Goal: Download file/media

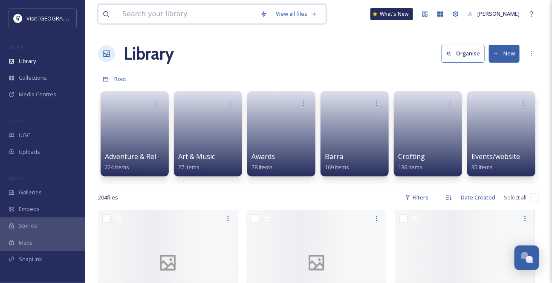
click at [151, 17] on input at bounding box center [187, 14] width 138 height 19
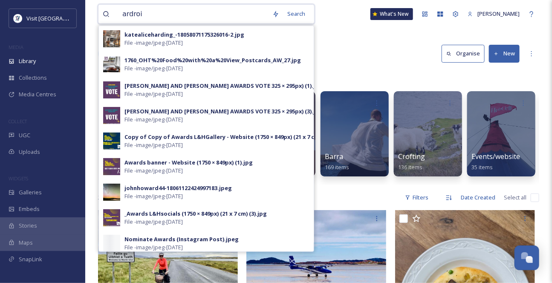
type input "ardroil"
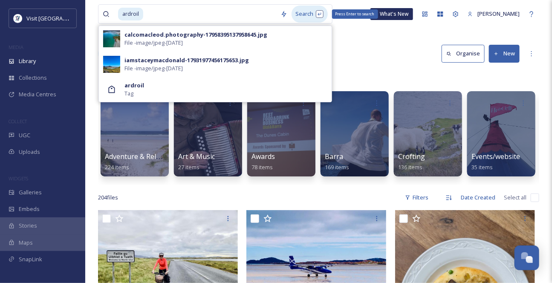
click at [308, 11] on div "Search Press Enter to search" at bounding box center [310, 14] width 36 height 17
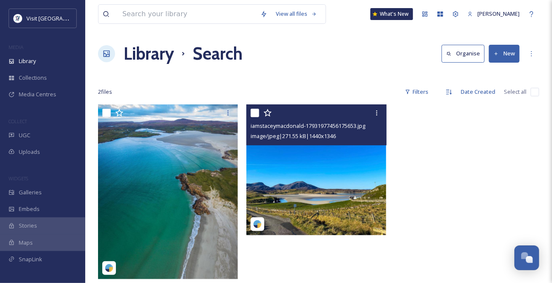
click at [326, 196] on img at bounding box center [316, 169] width 140 height 130
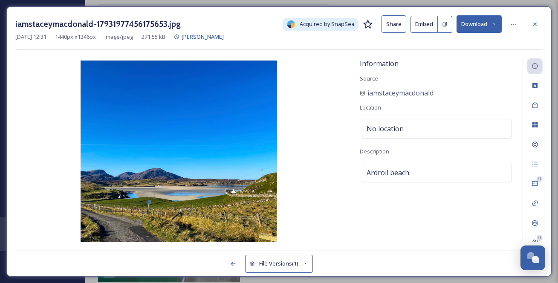
click at [493, 27] on icon at bounding box center [494, 24] width 6 height 6
click at [529, 24] on div at bounding box center [534, 24] width 15 height 15
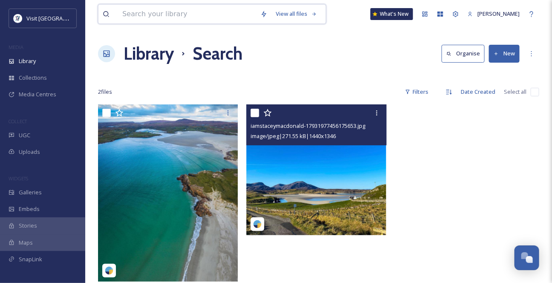
click at [209, 16] on input at bounding box center [187, 14] width 138 height 19
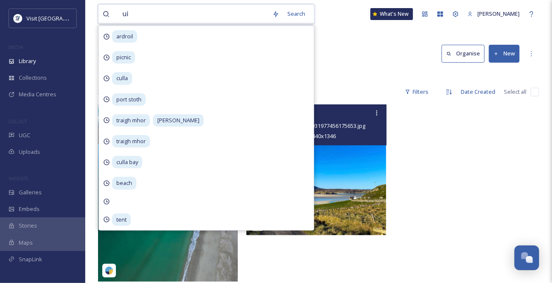
type input "uig"
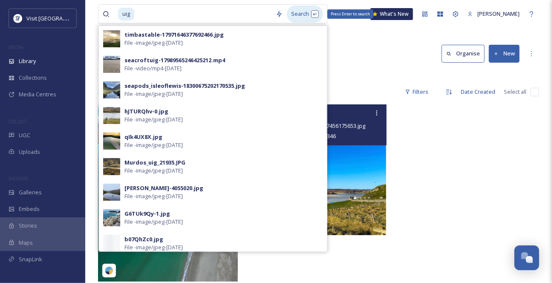
click at [299, 14] on div "Search Press Enter to search" at bounding box center [305, 14] width 36 height 17
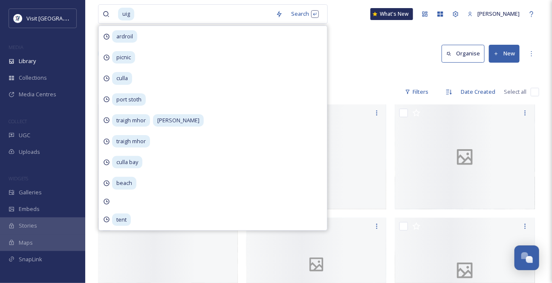
click at [361, 49] on div "Library Search Organise New" at bounding box center [318, 54] width 441 height 26
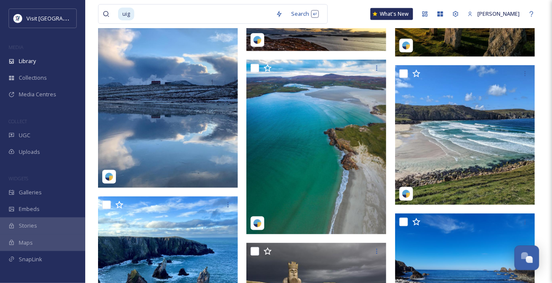
scroll to position [1588, 0]
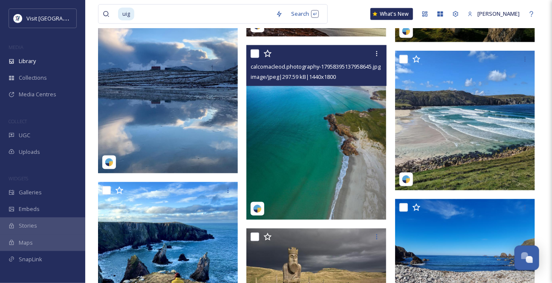
click at [346, 104] on img at bounding box center [316, 132] width 140 height 175
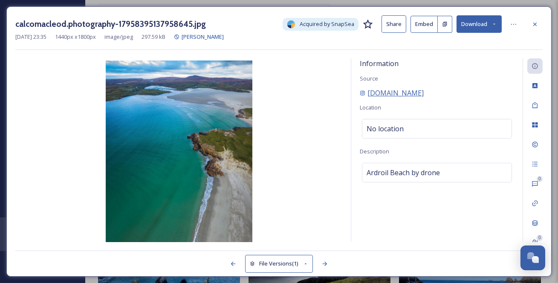
drag, startPoint x: 483, startPoint y: 101, endPoint x: 365, endPoint y: 104, distance: 118.5
click at [365, 98] on div "[DOMAIN_NAME]" at bounding box center [437, 93] width 154 height 10
copy span "[DOMAIN_NAME]"
click at [491, 22] on icon at bounding box center [494, 24] width 6 height 6
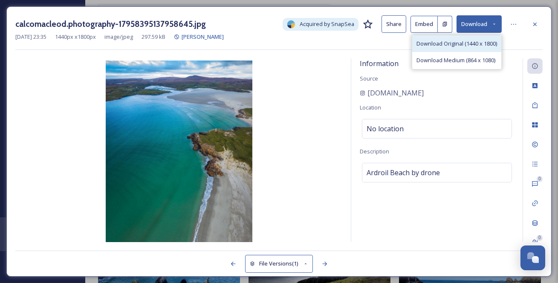
click at [460, 48] on span "Download Original (1440 x 1800)" at bounding box center [456, 44] width 81 height 8
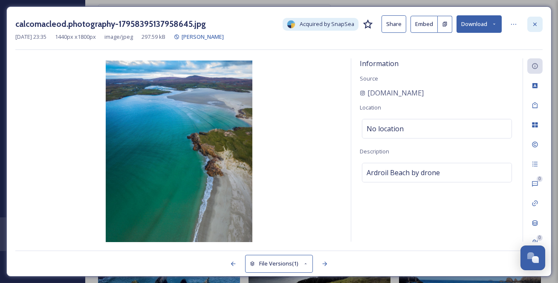
click at [532, 24] on icon at bounding box center [534, 24] width 7 height 7
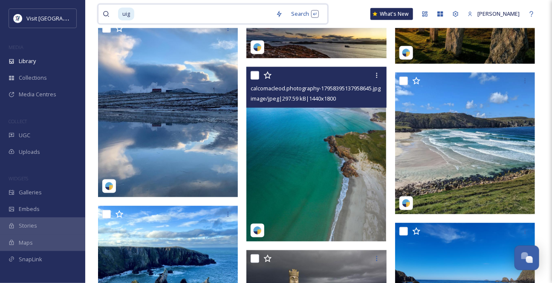
click at [145, 16] on input at bounding box center [203, 14] width 136 height 19
type input "mangersta"
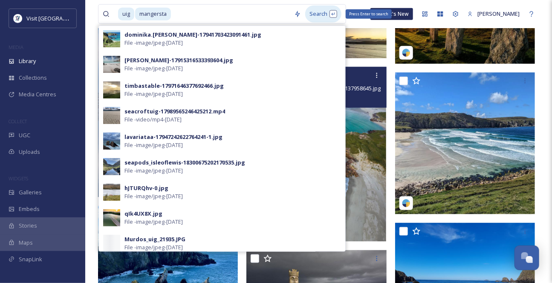
click at [321, 9] on div "Search Press Enter to search" at bounding box center [323, 14] width 36 height 17
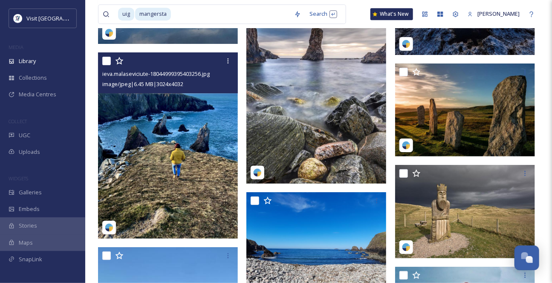
scroll to position [2015, 0]
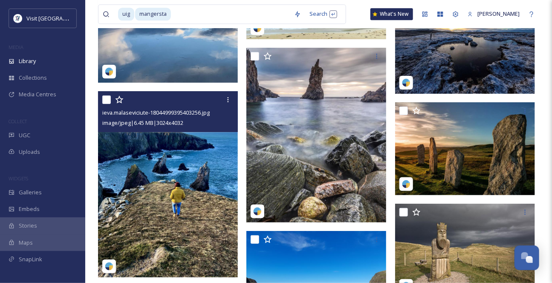
click at [190, 186] on img at bounding box center [168, 184] width 140 height 186
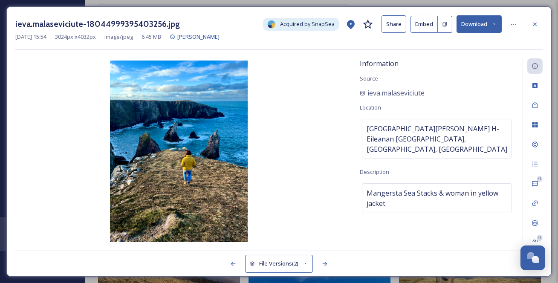
click at [494, 27] on icon at bounding box center [494, 24] width 6 height 6
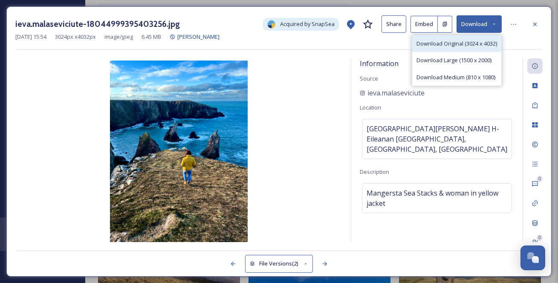
click at [460, 46] on span "Download Original (3024 x 4032)" at bounding box center [456, 44] width 81 height 8
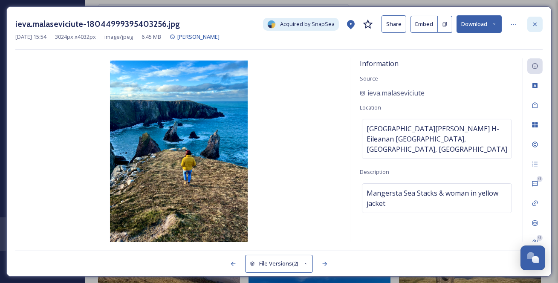
click at [535, 24] on icon at bounding box center [534, 24] width 7 height 7
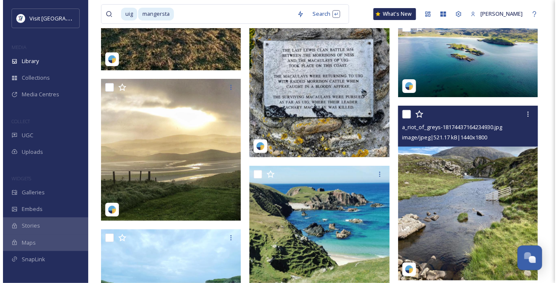
scroll to position [2480, 0]
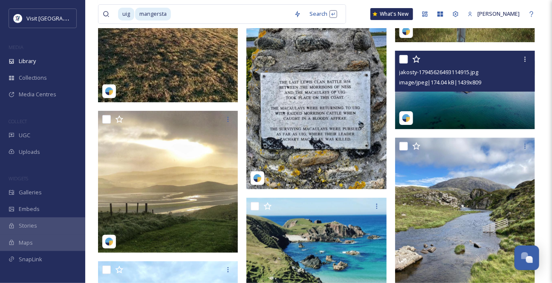
click at [458, 110] on img at bounding box center [465, 90] width 140 height 79
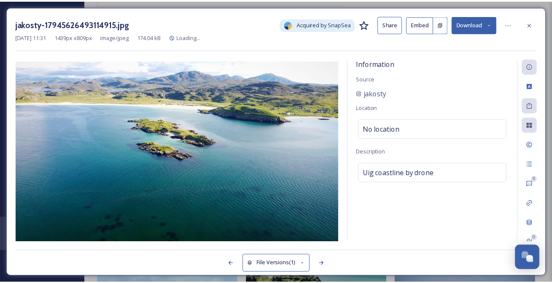
scroll to position [2482, 0]
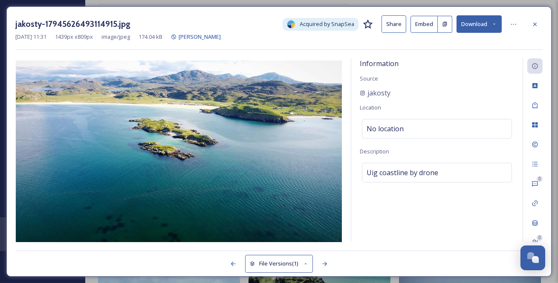
click at [497, 22] on icon at bounding box center [494, 24] width 6 height 6
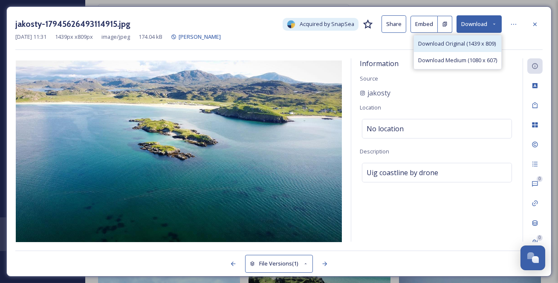
click at [479, 47] on span "Download Original (1439 x 809)" at bounding box center [457, 44] width 78 height 8
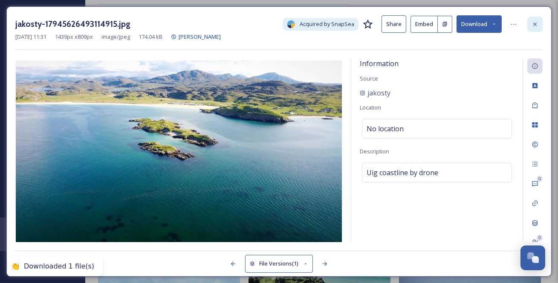
click at [535, 25] on icon at bounding box center [534, 23] width 3 height 3
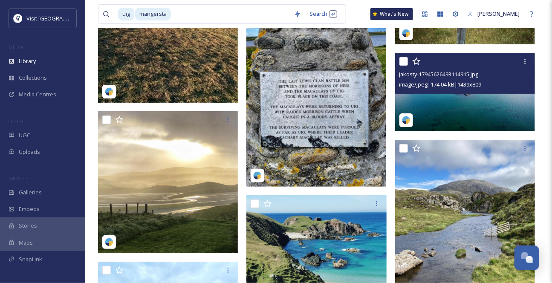
click at [432, 94] on div "jakosty-17945626493114915.jpg image/jpeg | 174.04 kB | 1439 x 809" at bounding box center [465, 73] width 140 height 41
click at [410, 121] on img at bounding box center [465, 92] width 140 height 79
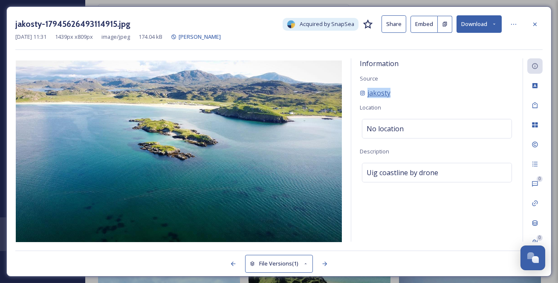
drag, startPoint x: 407, startPoint y: 106, endPoint x: 368, endPoint y: 104, distance: 39.3
click at [367, 98] on div "jakosty" at bounding box center [437, 93] width 154 height 10
copy span "jakosty"
click at [537, 26] on icon at bounding box center [534, 24] width 7 height 7
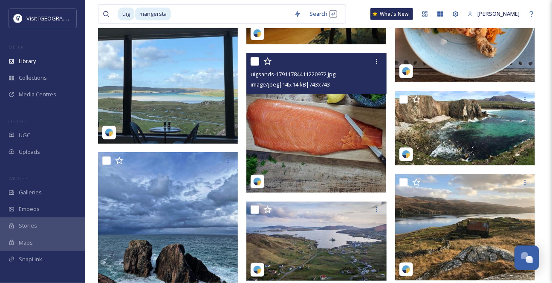
scroll to position [3955, 0]
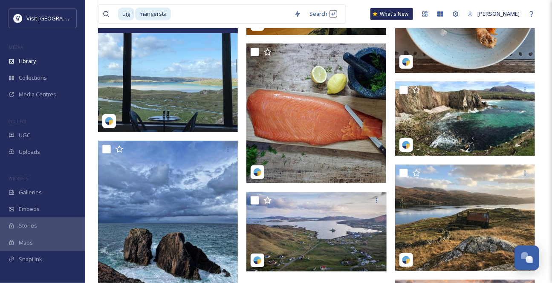
click at [177, 113] on img at bounding box center [168, 62] width 140 height 140
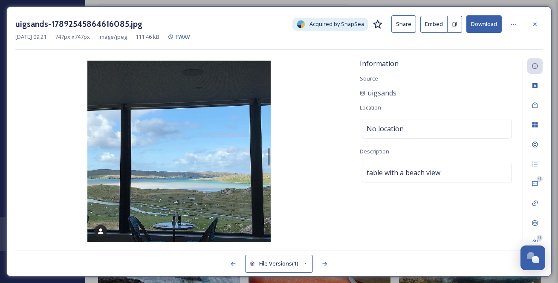
click at [482, 25] on button "Download" at bounding box center [483, 23] width 35 height 17
click at [538, 25] on icon at bounding box center [534, 24] width 7 height 7
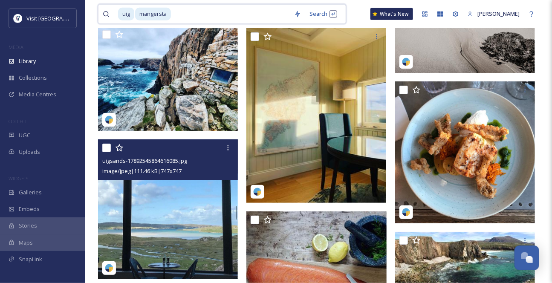
click at [204, 16] on input at bounding box center [231, 14] width 118 height 19
drag, startPoint x: 206, startPoint y: 19, endPoint x: 54, endPoint y: 21, distance: 152.2
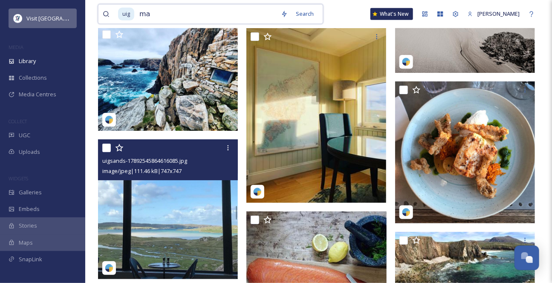
type input "m"
type input "u"
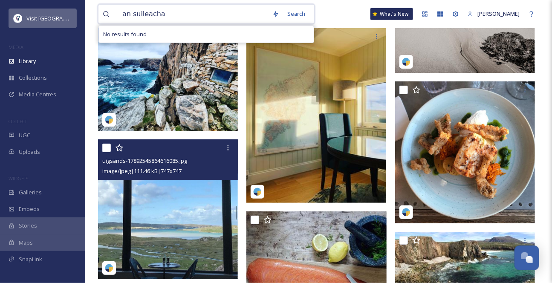
type input "an suileachan"
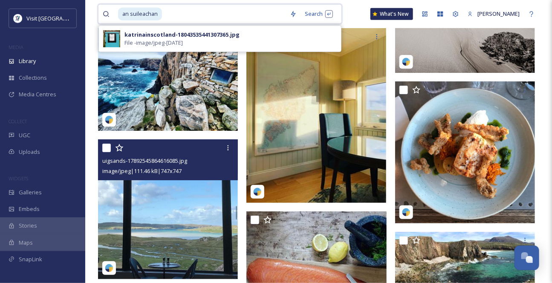
click at [134, 16] on span "an suileachan" at bounding box center [140, 14] width 44 height 12
click at [309, 15] on div "Search Press Enter to search" at bounding box center [315, 14] width 36 height 17
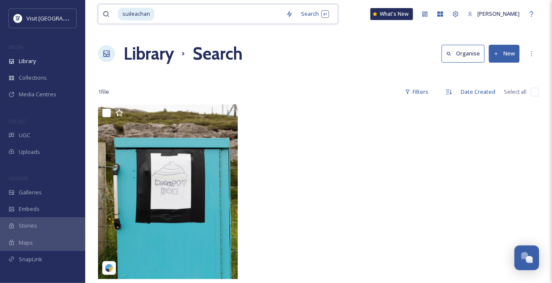
click at [177, 17] on input at bounding box center [218, 14] width 127 height 19
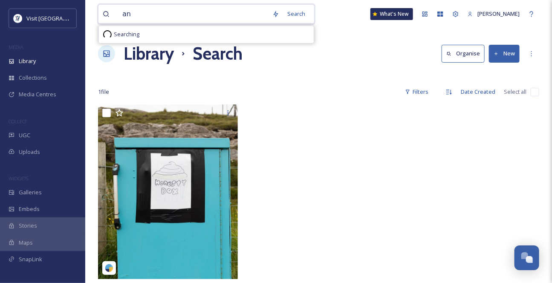
type input "a"
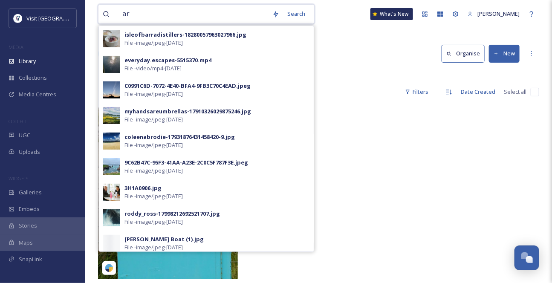
type input "art"
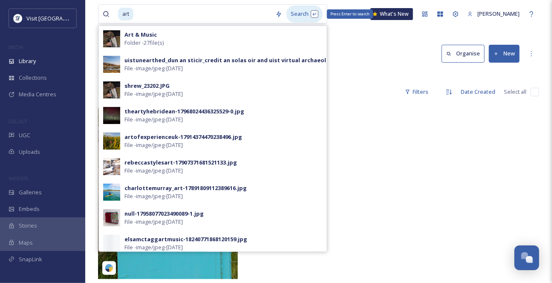
click at [299, 17] on div "Search Press Enter to search" at bounding box center [304, 14] width 36 height 17
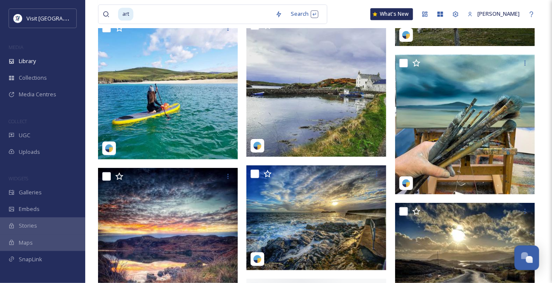
scroll to position [3216, 0]
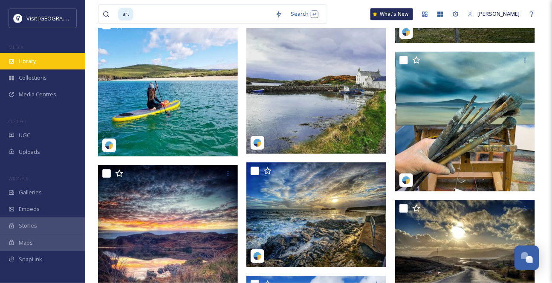
click at [40, 69] on div "Library" at bounding box center [42, 61] width 85 height 17
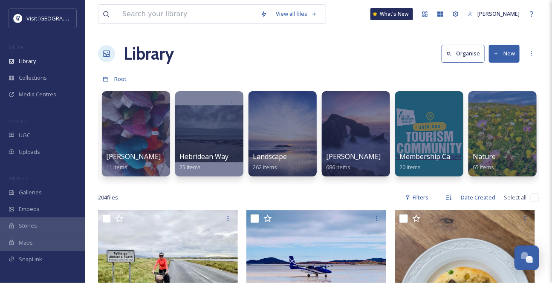
scroll to position [0, 817]
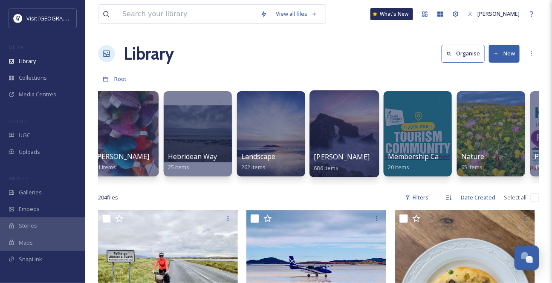
click at [358, 156] on div "[PERSON_NAME] 686 items" at bounding box center [344, 162] width 61 height 21
click at [347, 140] on div at bounding box center [343, 133] width 69 height 87
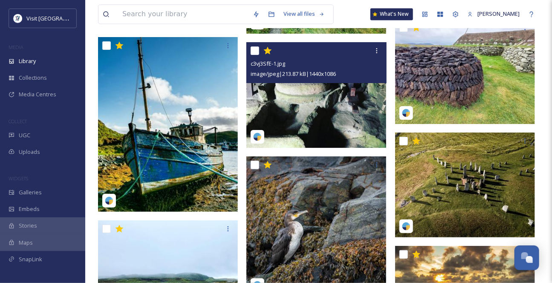
scroll to position [21270, 0]
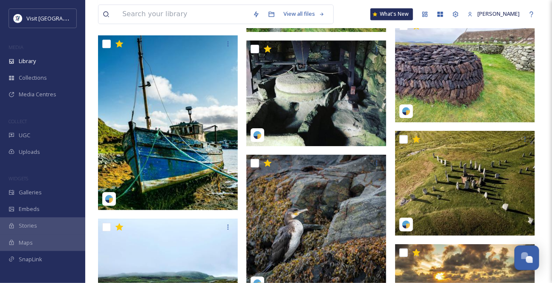
click at [492, 3] on div "View all files What's New [PERSON_NAME]" at bounding box center [318, 14] width 441 height 28
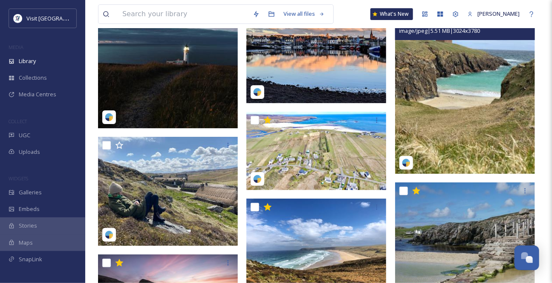
scroll to position [30199, 0]
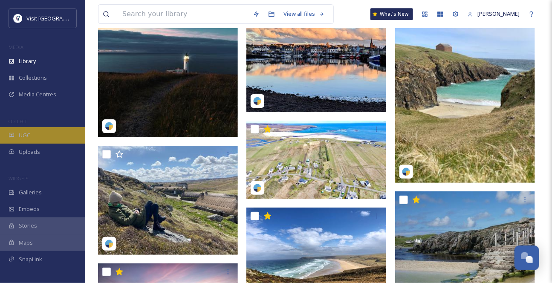
click at [29, 139] on span "UGC" at bounding box center [25, 135] width 12 height 8
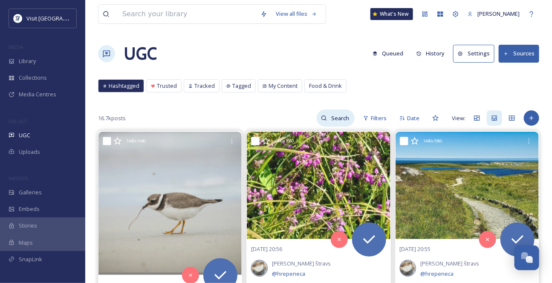
click at [327, 127] on input at bounding box center [341, 118] width 28 height 17
type input "suileachan"
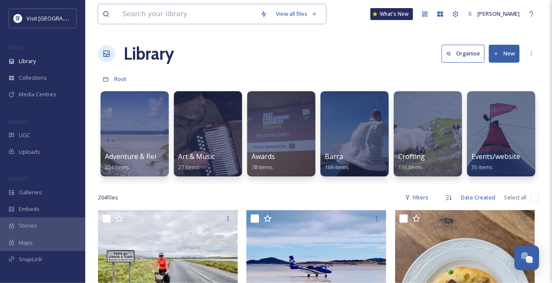
click at [188, 17] on input at bounding box center [187, 14] width 138 height 19
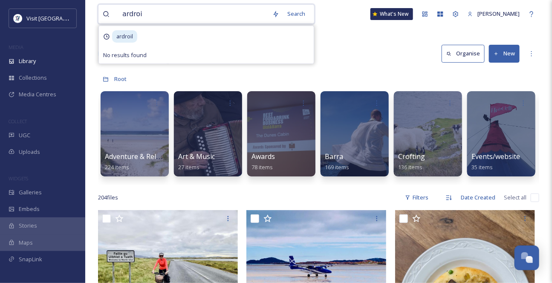
type input "ardroil"
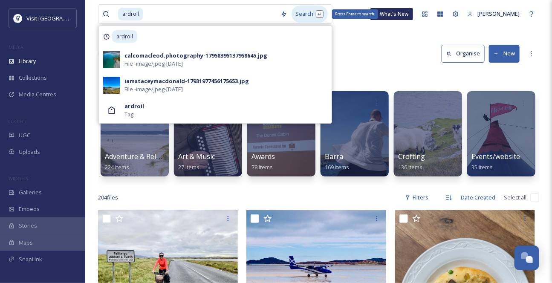
click at [312, 17] on div "Search Press Enter to search" at bounding box center [310, 14] width 36 height 17
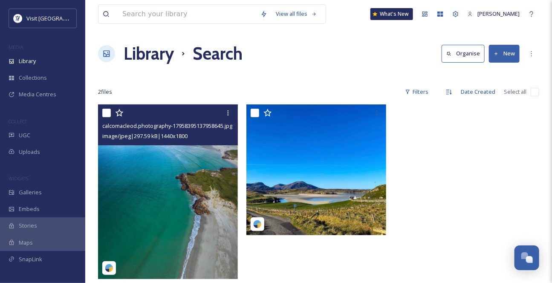
click at [181, 184] on img at bounding box center [168, 191] width 140 height 175
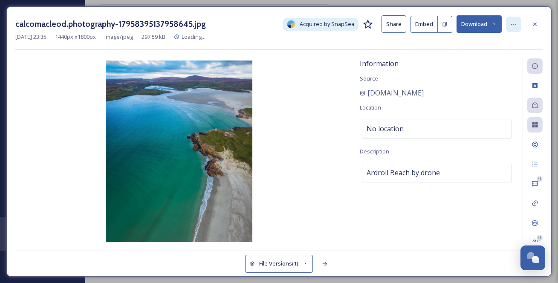
click at [511, 26] on icon at bounding box center [513, 24] width 7 height 7
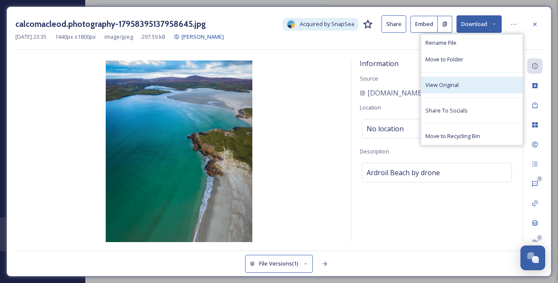
click at [483, 93] on div "View Original" at bounding box center [471, 85] width 101 height 17
